Goal: Share content: Share content

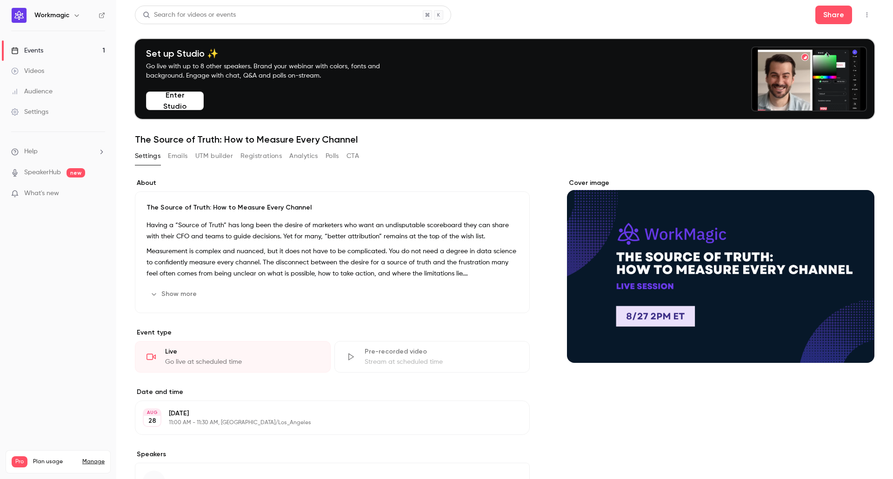
click at [262, 157] on button "Registrations" at bounding box center [260, 156] width 41 height 15
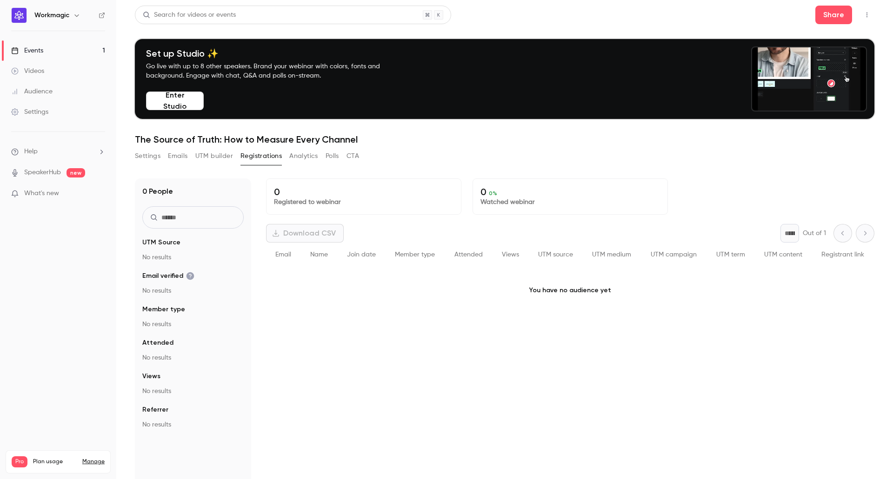
click at [297, 158] on button "Analytics" at bounding box center [303, 156] width 29 height 15
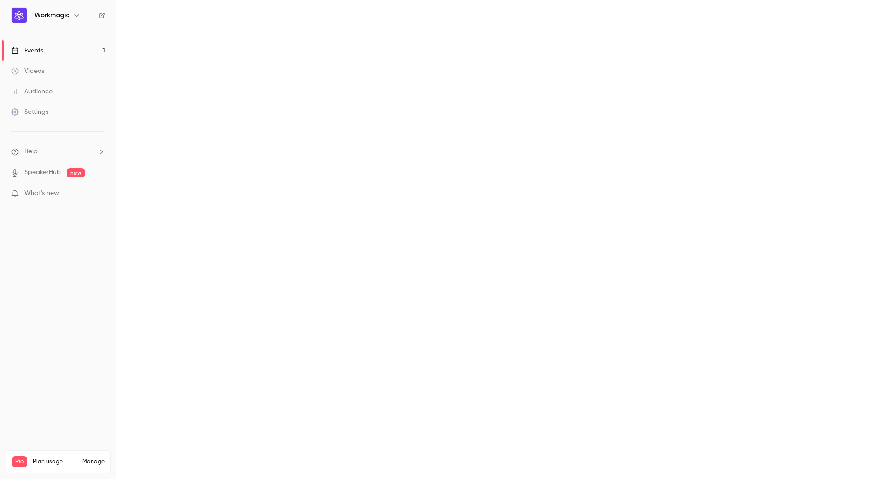
click at [331, 153] on main "Search for videos or events Share Set up Studio ✨ Go live with up to 8 other sp…" at bounding box center [504, 239] width 776 height 479
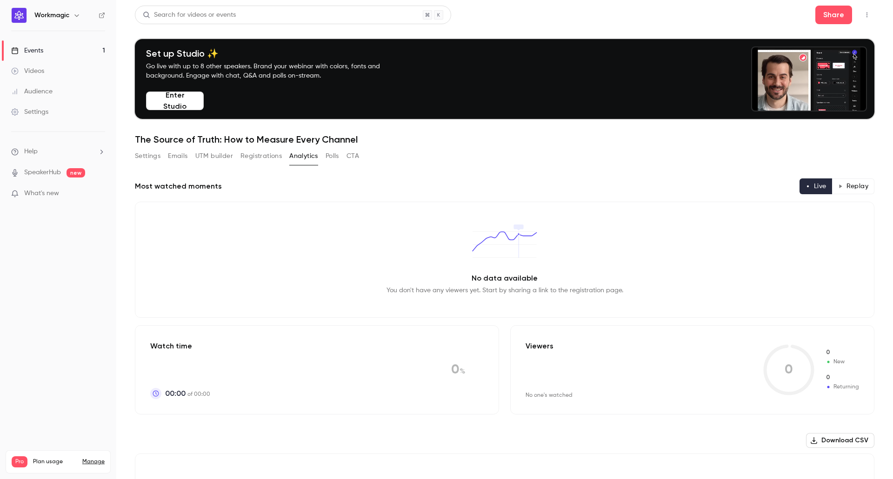
click at [353, 157] on button "CTA" at bounding box center [352, 156] width 13 height 15
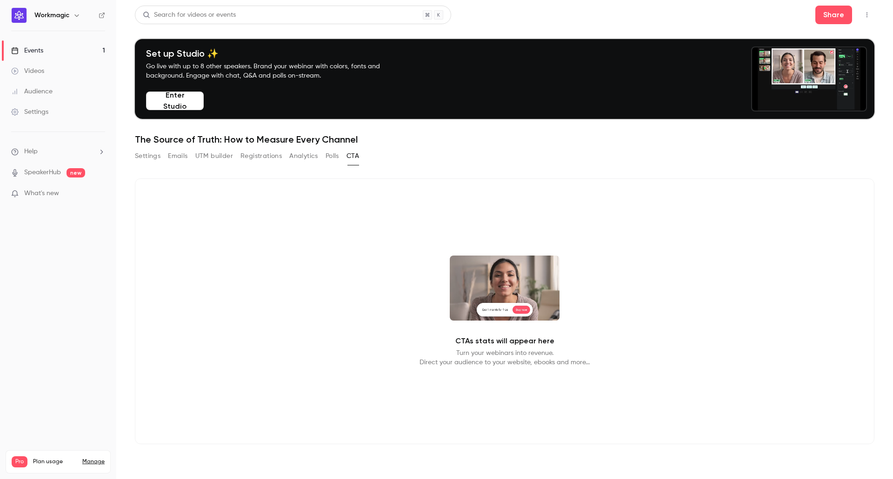
click at [331, 154] on button "Polls" at bounding box center [331, 156] width 13 height 15
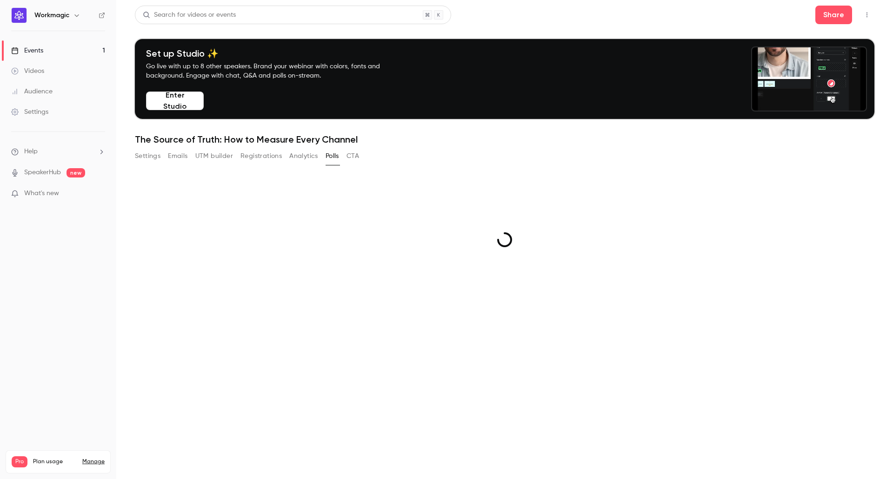
click at [296, 160] on button "Analytics" at bounding box center [303, 156] width 29 height 15
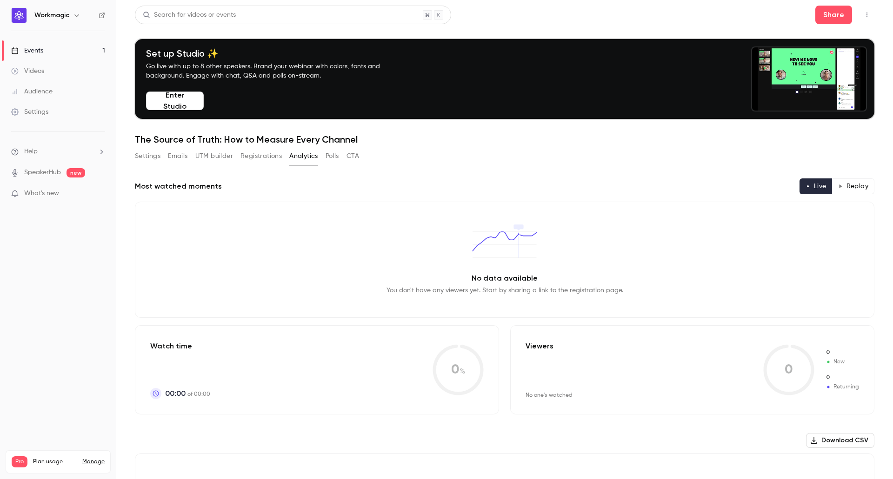
click at [258, 160] on button "Registrations" at bounding box center [260, 156] width 41 height 15
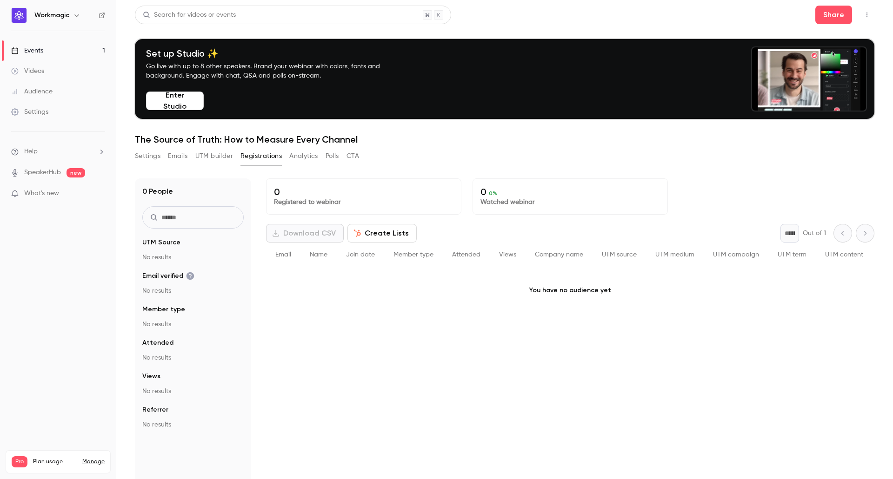
click at [213, 157] on button "UTM builder" at bounding box center [214, 156] width 38 height 15
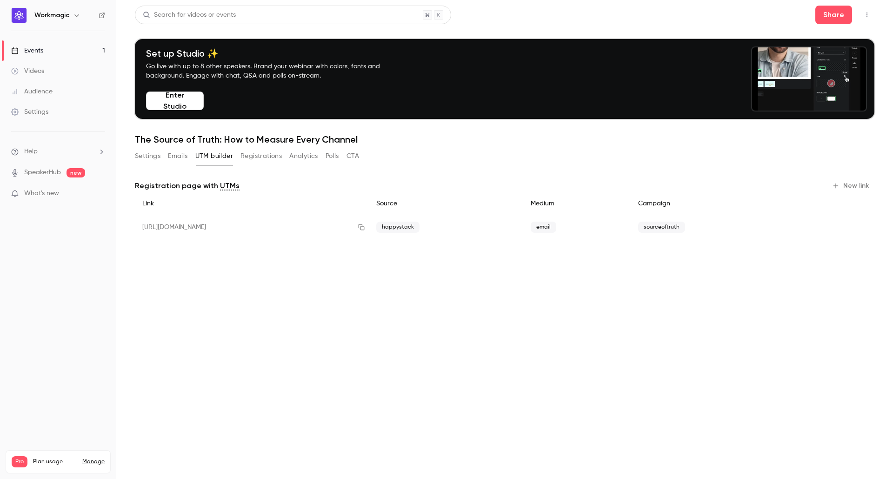
click at [142, 160] on button "Settings" at bounding box center [148, 156] width 26 height 15
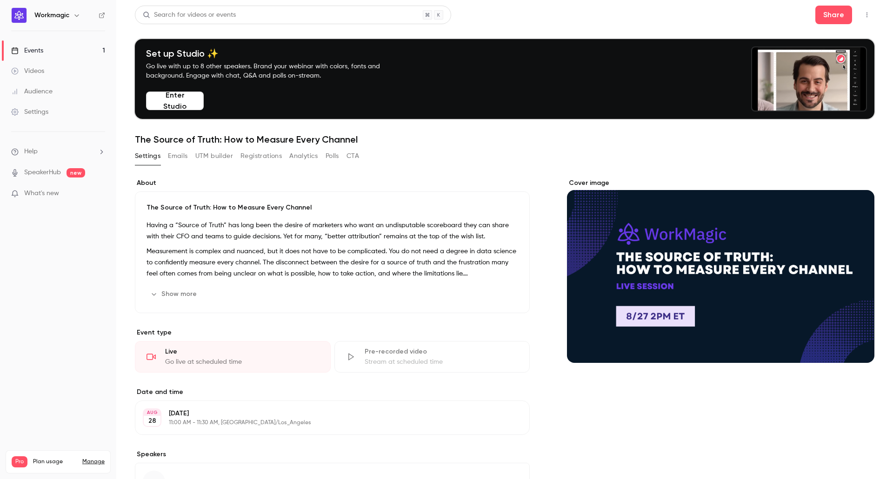
click at [183, 155] on button "Emails" at bounding box center [178, 156] width 20 height 15
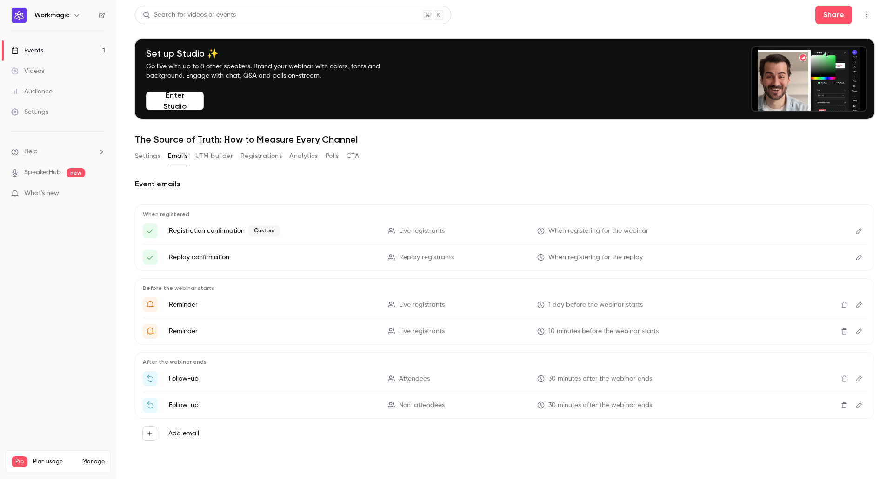
click at [219, 157] on button "UTM builder" at bounding box center [214, 156] width 38 height 15
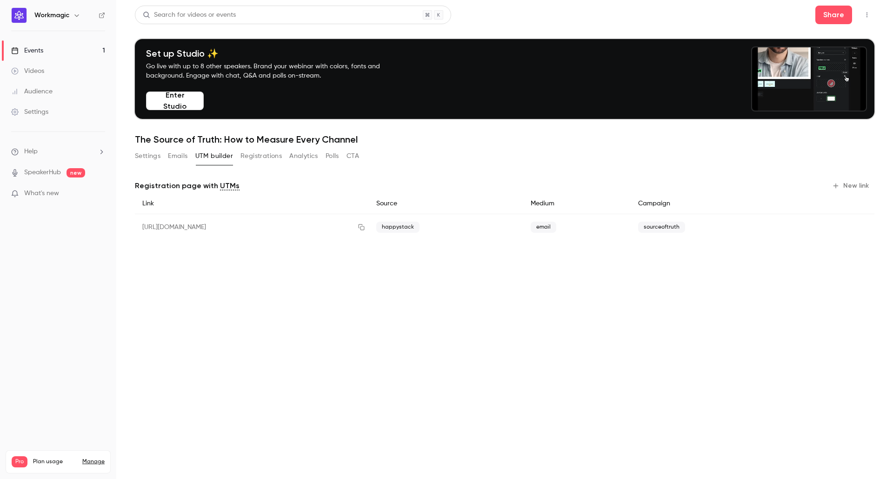
click at [839, 184] on icon "button" at bounding box center [835, 185] width 7 height 7
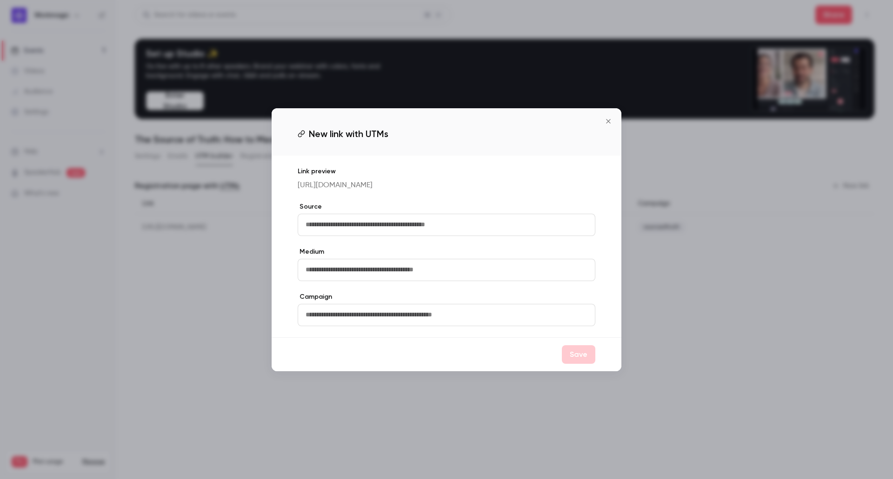
click at [609, 121] on icon "Close" at bounding box center [607, 121] width 11 height 7
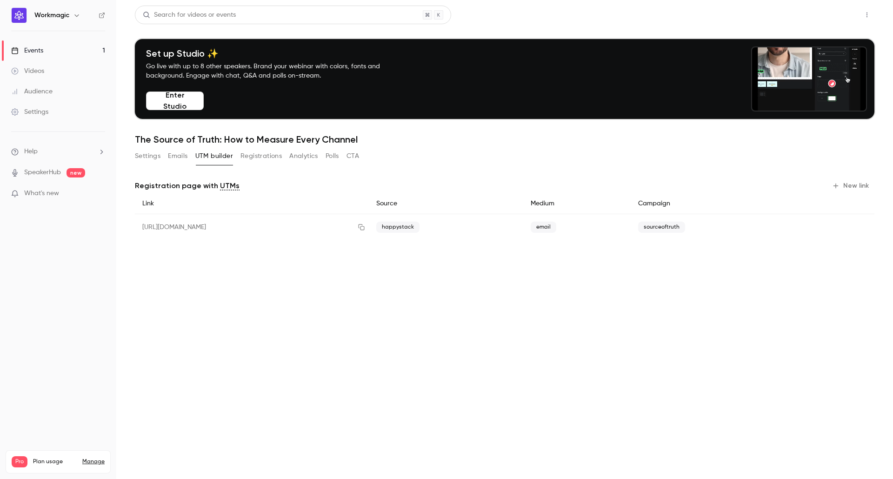
click at [834, 17] on button "Share" at bounding box center [833, 15] width 37 height 19
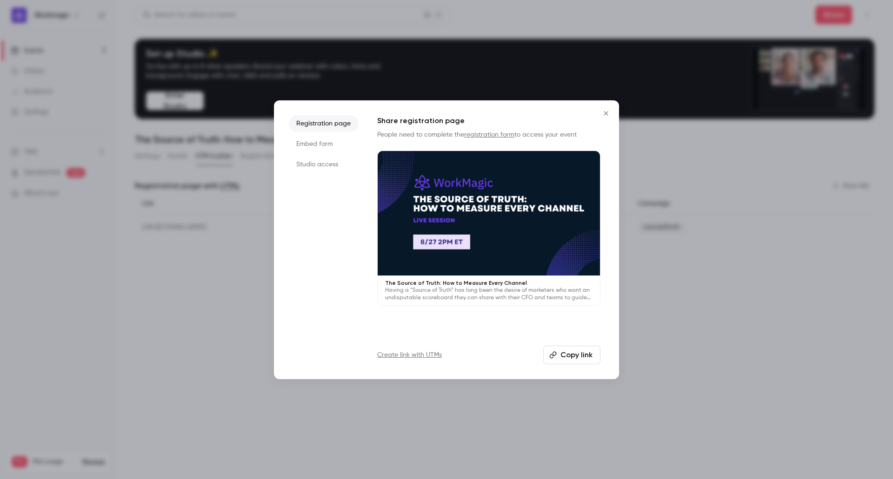
click at [571, 355] on button "Copy link" at bounding box center [571, 355] width 57 height 19
click at [310, 162] on li "Studio access" at bounding box center [324, 164] width 70 height 17
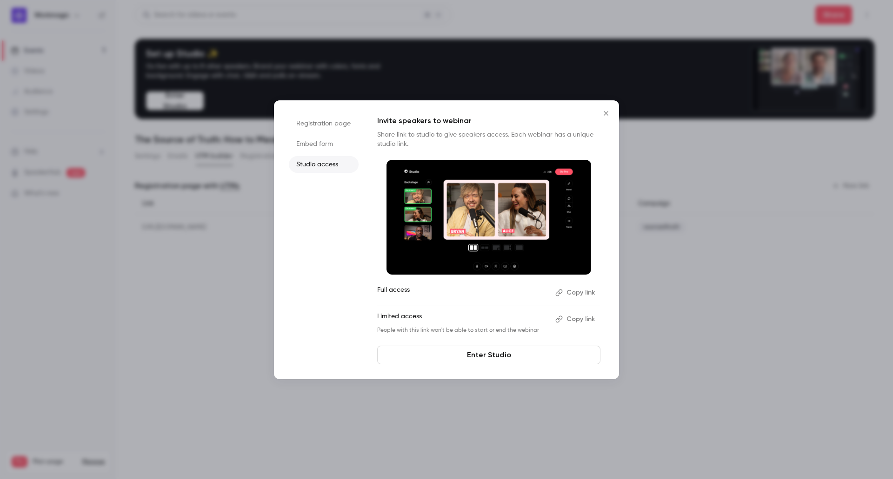
click at [314, 145] on li "Embed form" at bounding box center [324, 144] width 70 height 17
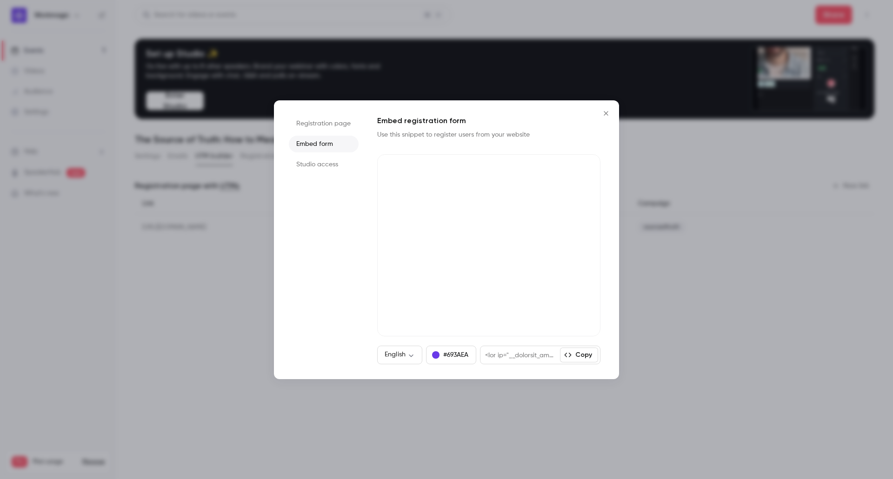
click at [316, 122] on li "Registration page" at bounding box center [324, 123] width 70 height 17
